Goal: Browse casually: Explore the website without a specific task or goal

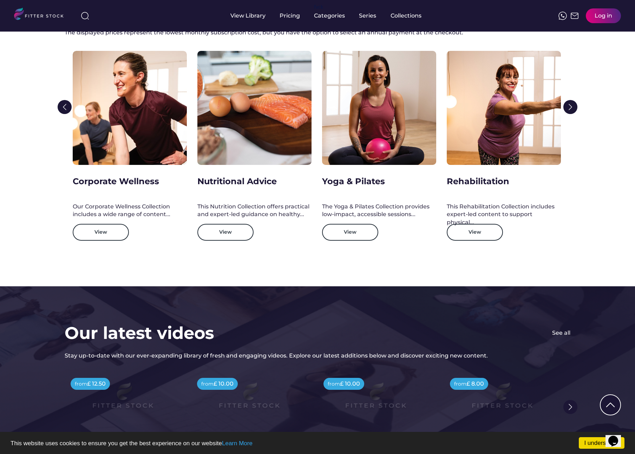
scroll to position [1240, 0]
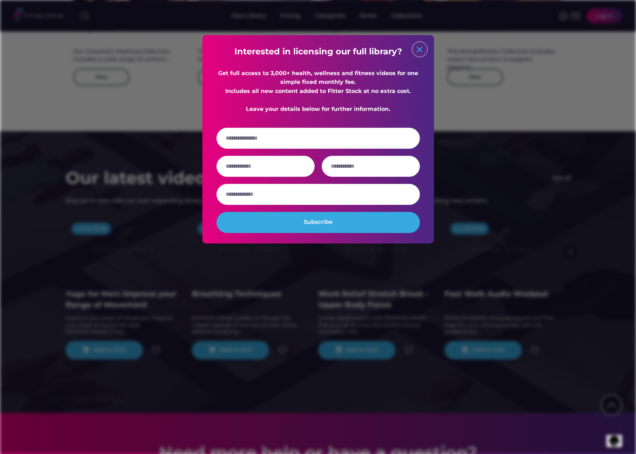
click at [422, 52] on text "close" at bounding box center [420, 49] width 11 height 11
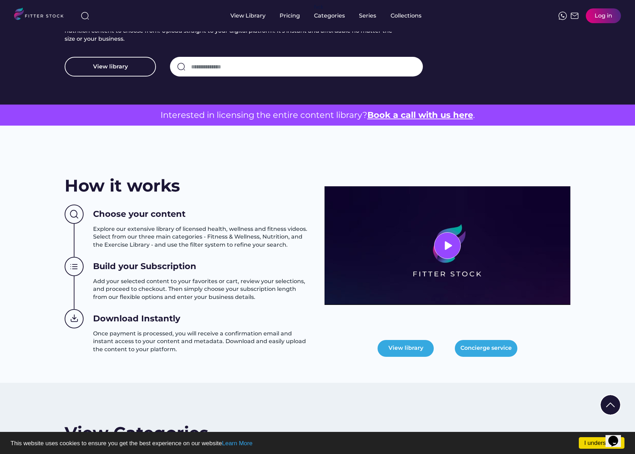
scroll to position [0, 0]
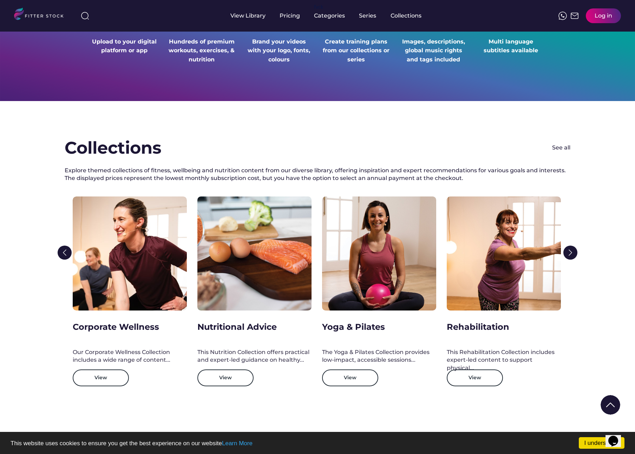
click at [381, 228] on div at bounding box center [379, 254] width 114 height 114
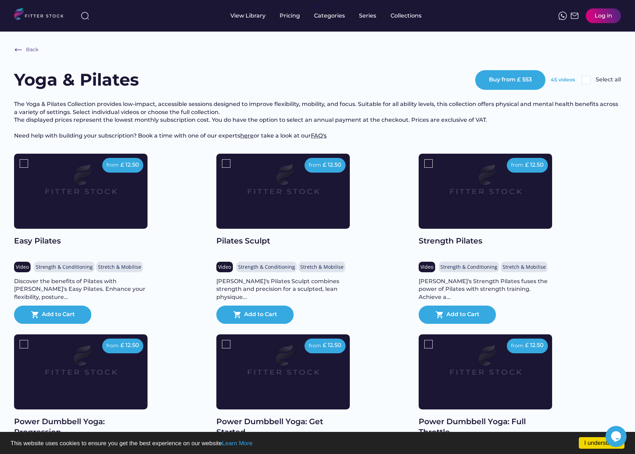
click at [289, 210] on img at bounding box center [283, 184] width 107 height 60
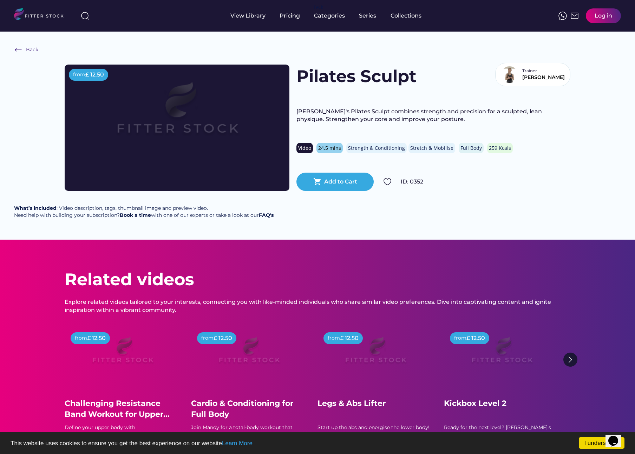
click at [53, 12] on img at bounding box center [41, 15] width 55 height 14
